Goal: Navigation & Orientation: Find specific page/section

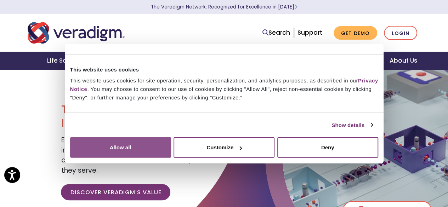
click at [171, 140] on button "Allow all" at bounding box center [120, 147] width 101 height 21
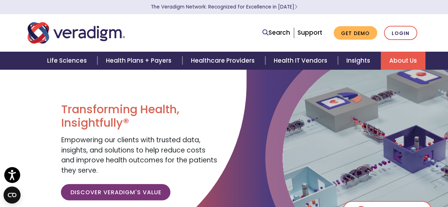
click at [410, 55] on link "About Us" at bounding box center [403, 61] width 45 height 18
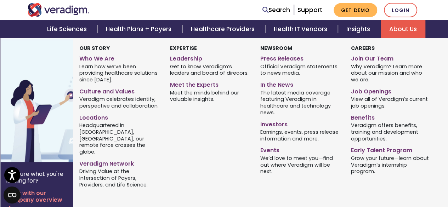
scroll to position [390, 0]
click at [382, 58] on link "Join Our Team" at bounding box center [391, 57] width 80 height 10
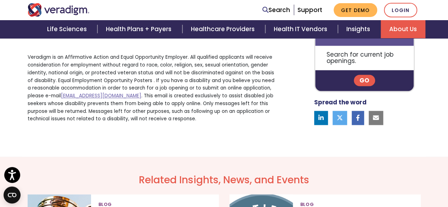
scroll to position [544, 0]
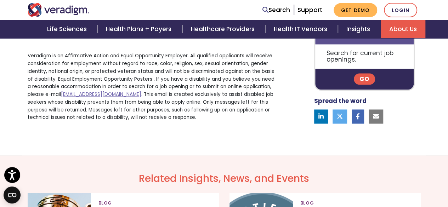
click at [363, 85] on link "Go" at bounding box center [364, 79] width 21 height 11
